Goal: Find specific page/section: Find specific page/section

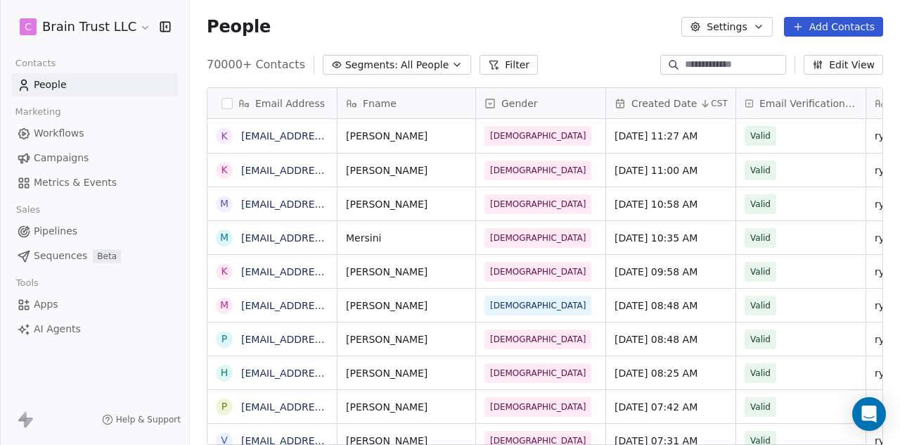
scroll to position [380, 699]
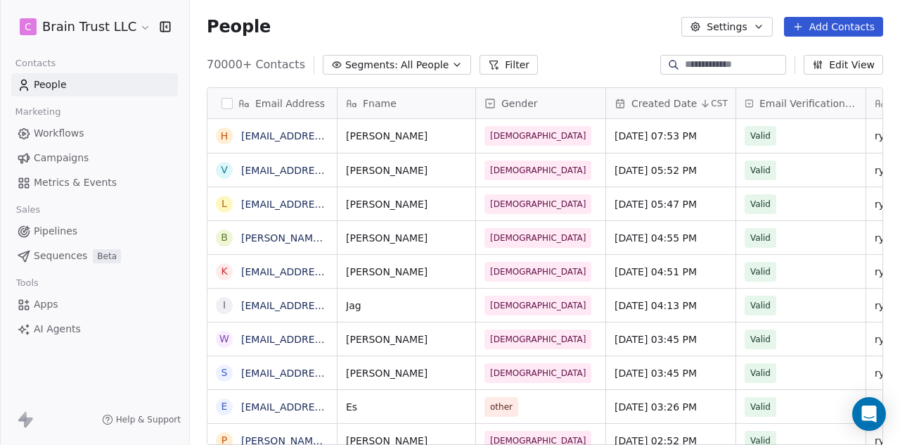
scroll to position [380, 699]
click at [51, 161] on span "Campaigns" at bounding box center [61, 158] width 55 height 15
